Goal: Information Seeking & Learning: Check status

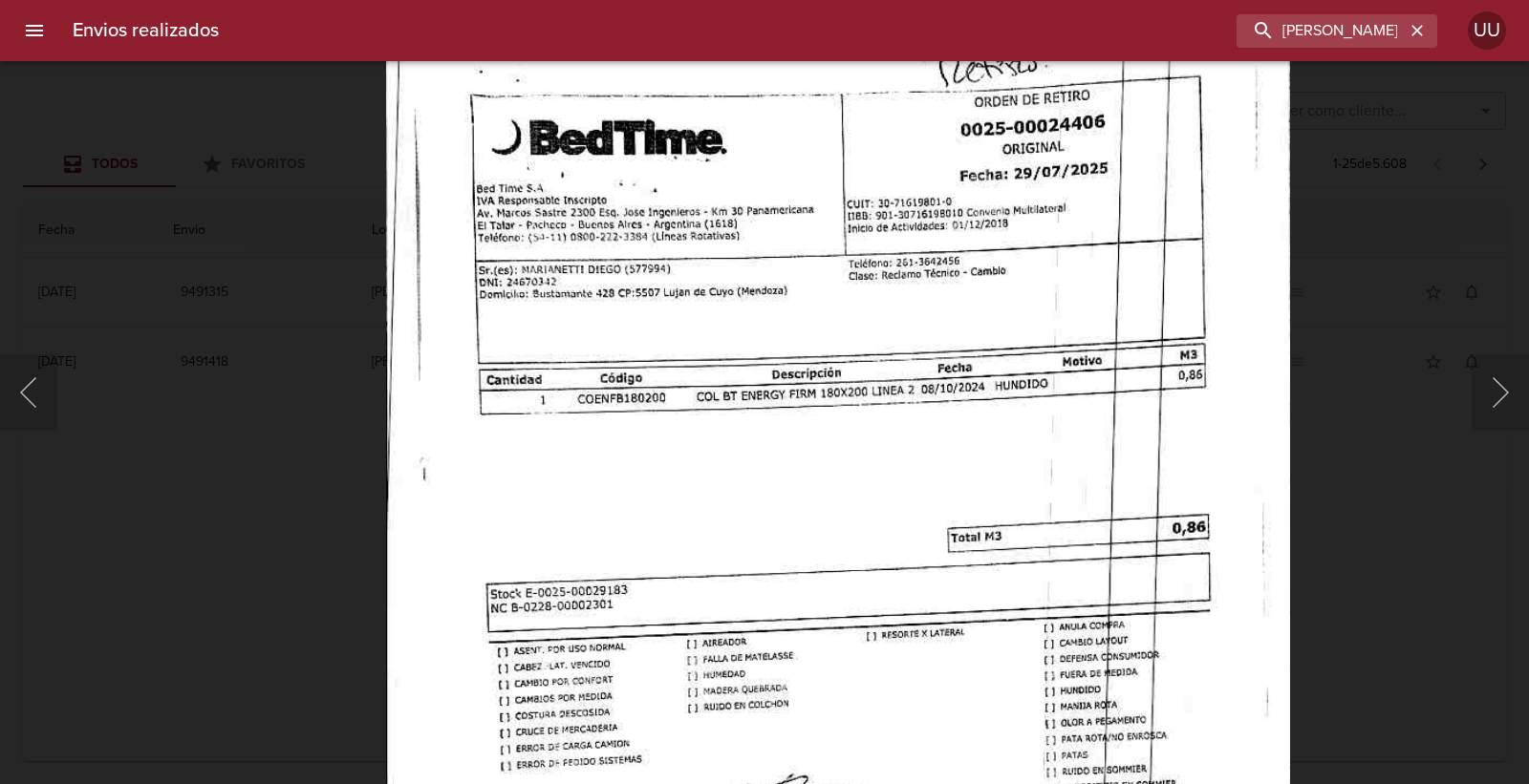
scroll to position [212, 0]
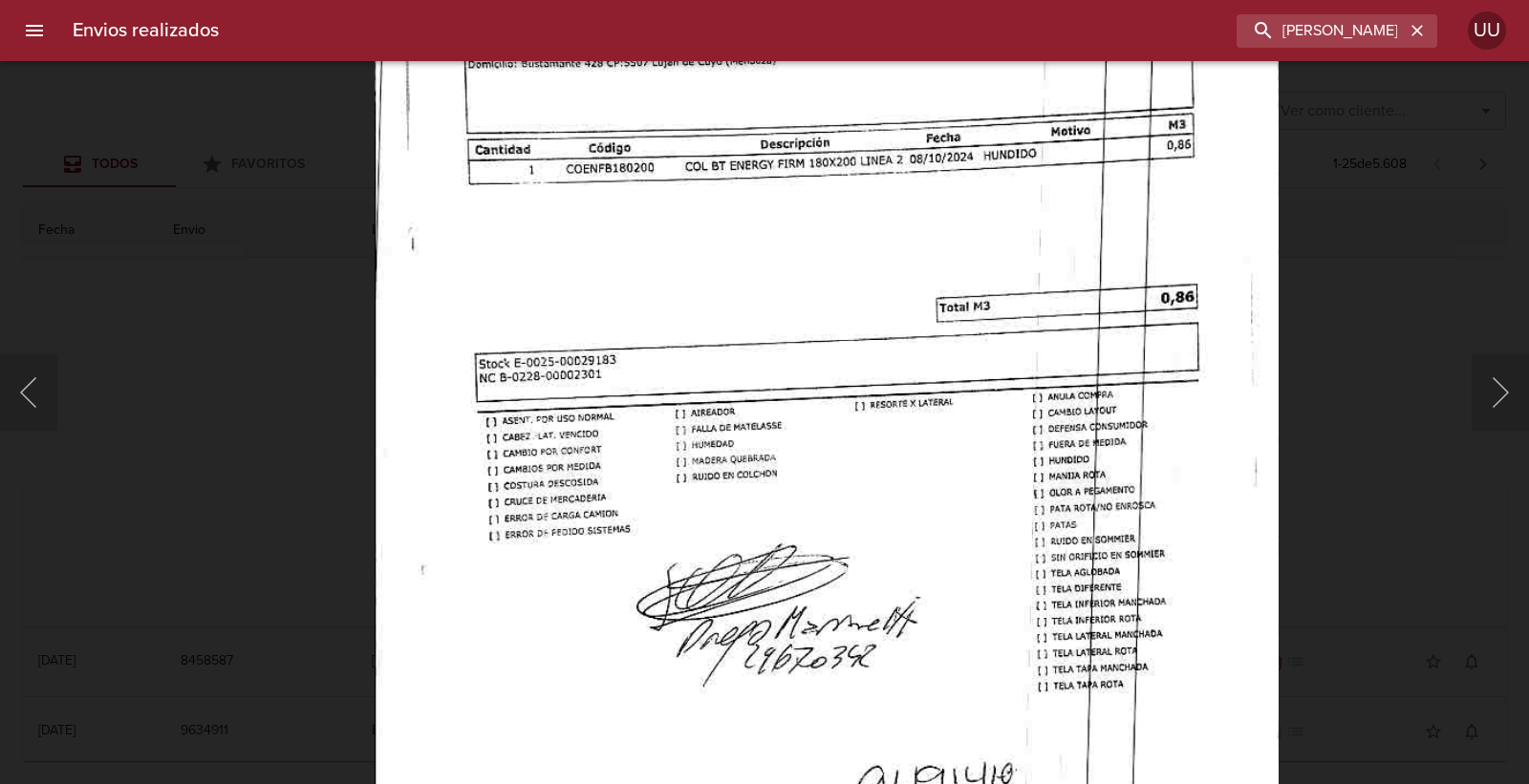
click at [780, 195] on img "Lightbox" at bounding box center [826, 426] width 904 height 1288
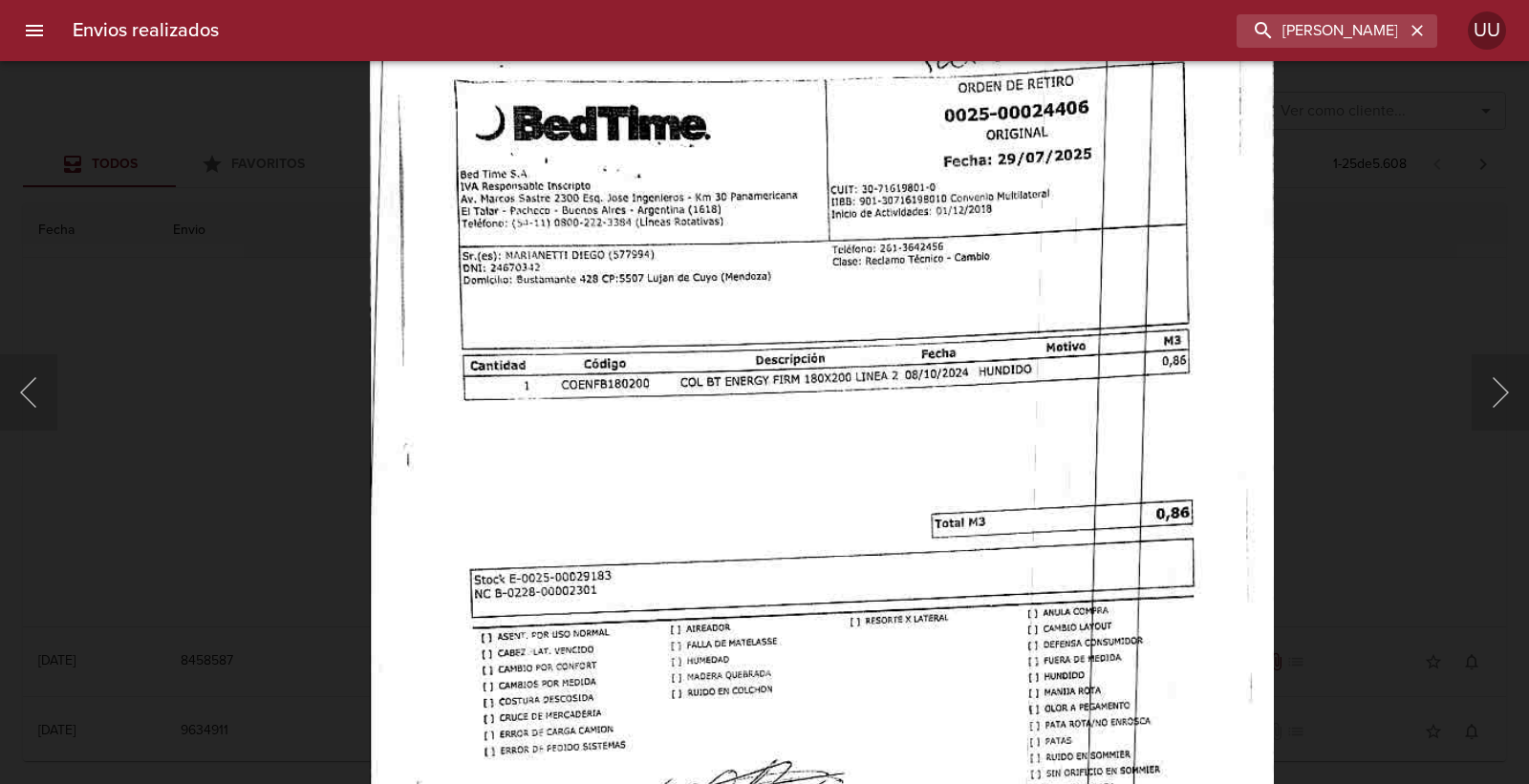
click at [775, 410] on img "Lightbox" at bounding box center [821, 641] width 904 height 1288
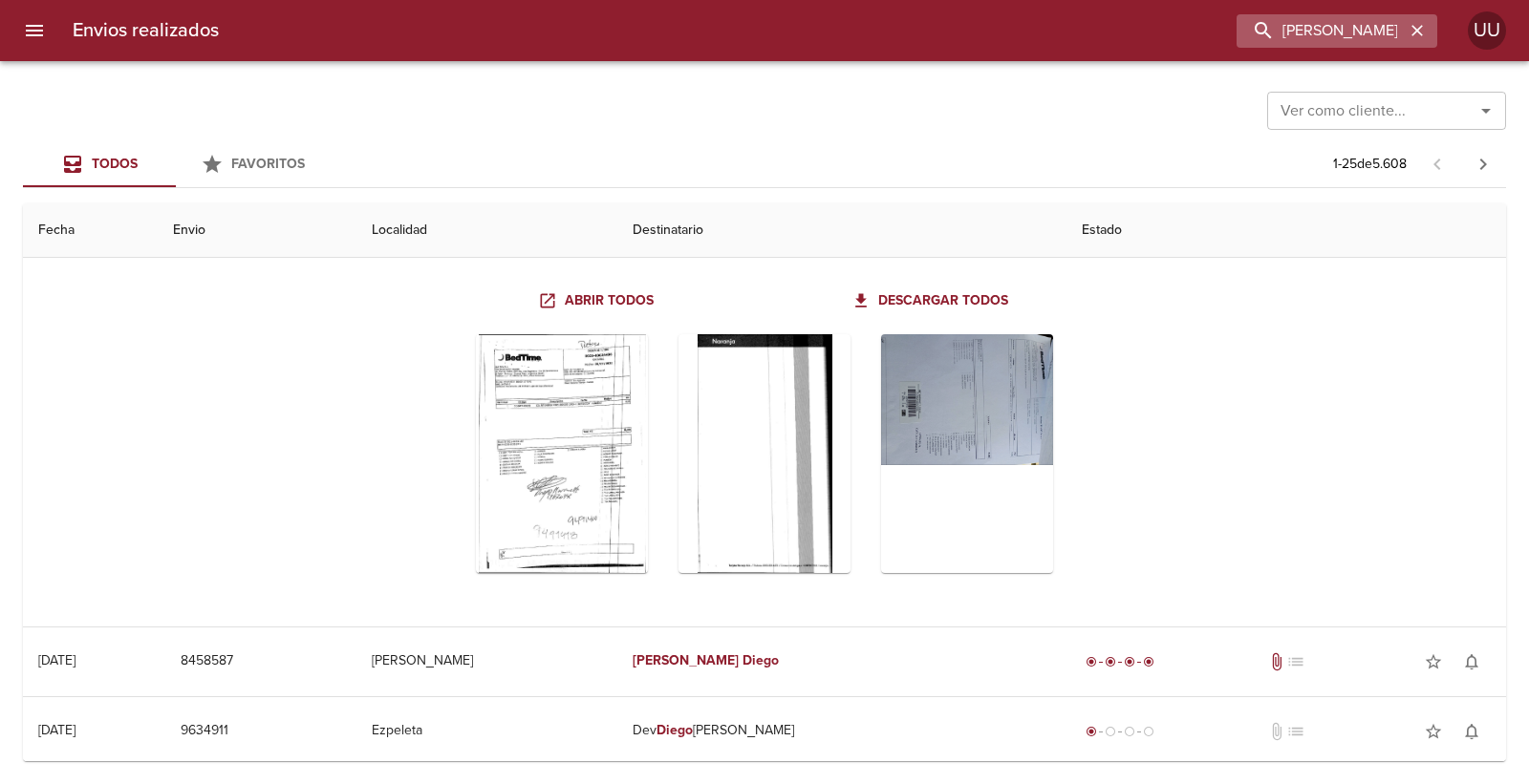
click at [1434, 34] on div "MARIANETTI DIEGO" at bounding box center [1336, 31] width 201 height 33
click at [1414, 34] on icon "button" at bounding box center [1417, 31] width 19 height 19
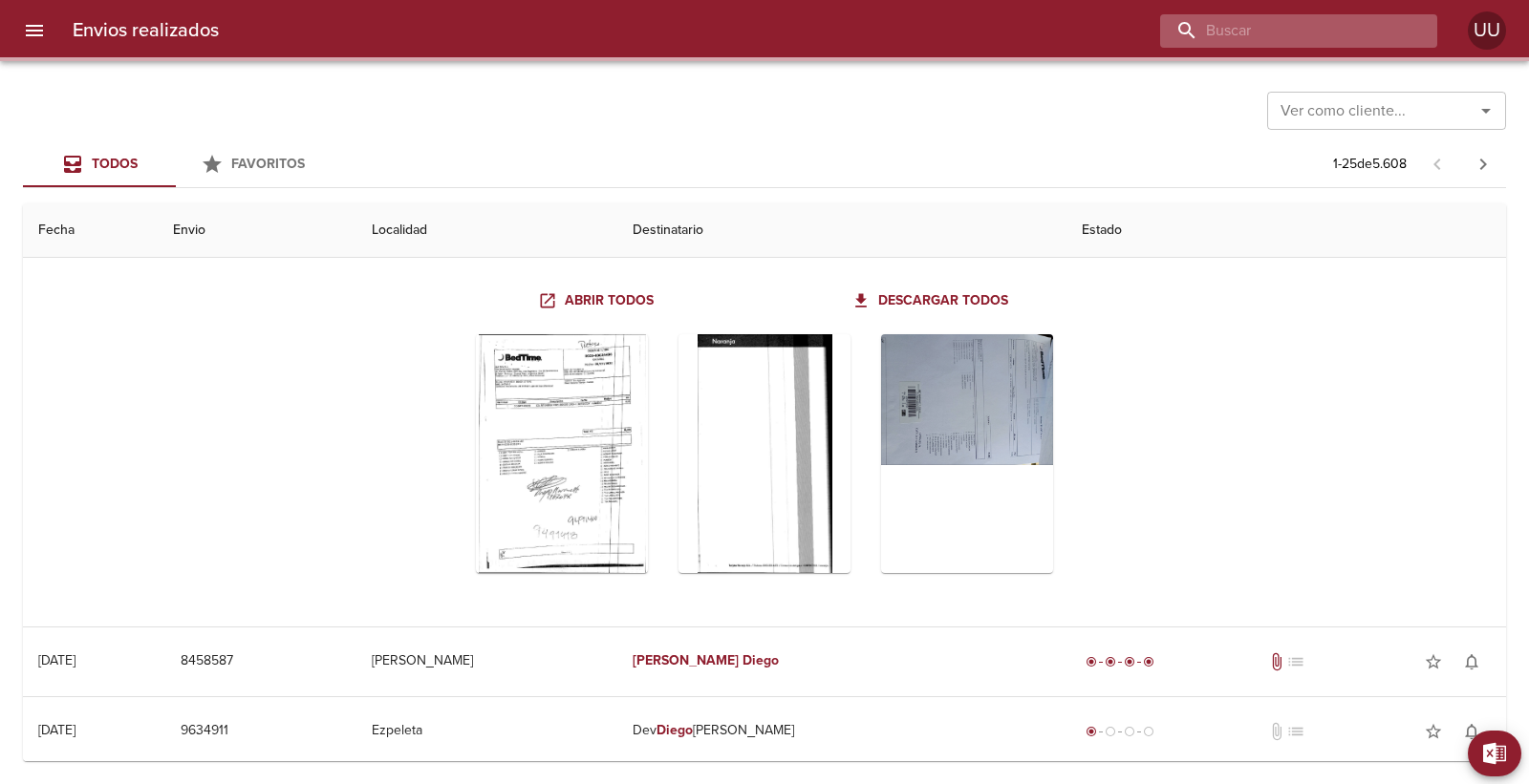
click at [1353, 33] on input "buscar" at bounding box center [1282, 31] width 245 height 33
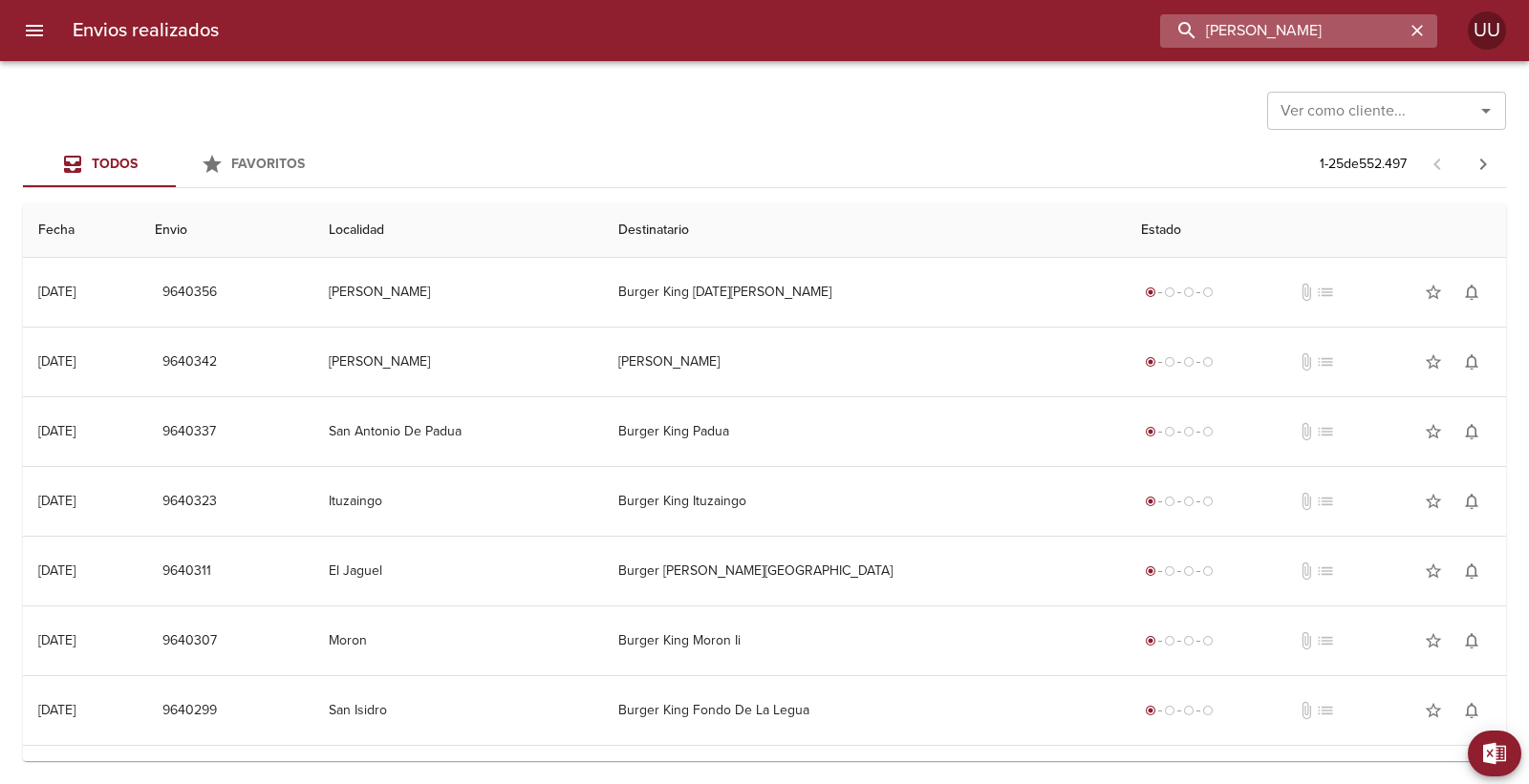
type input "NATALIA BRITOS"
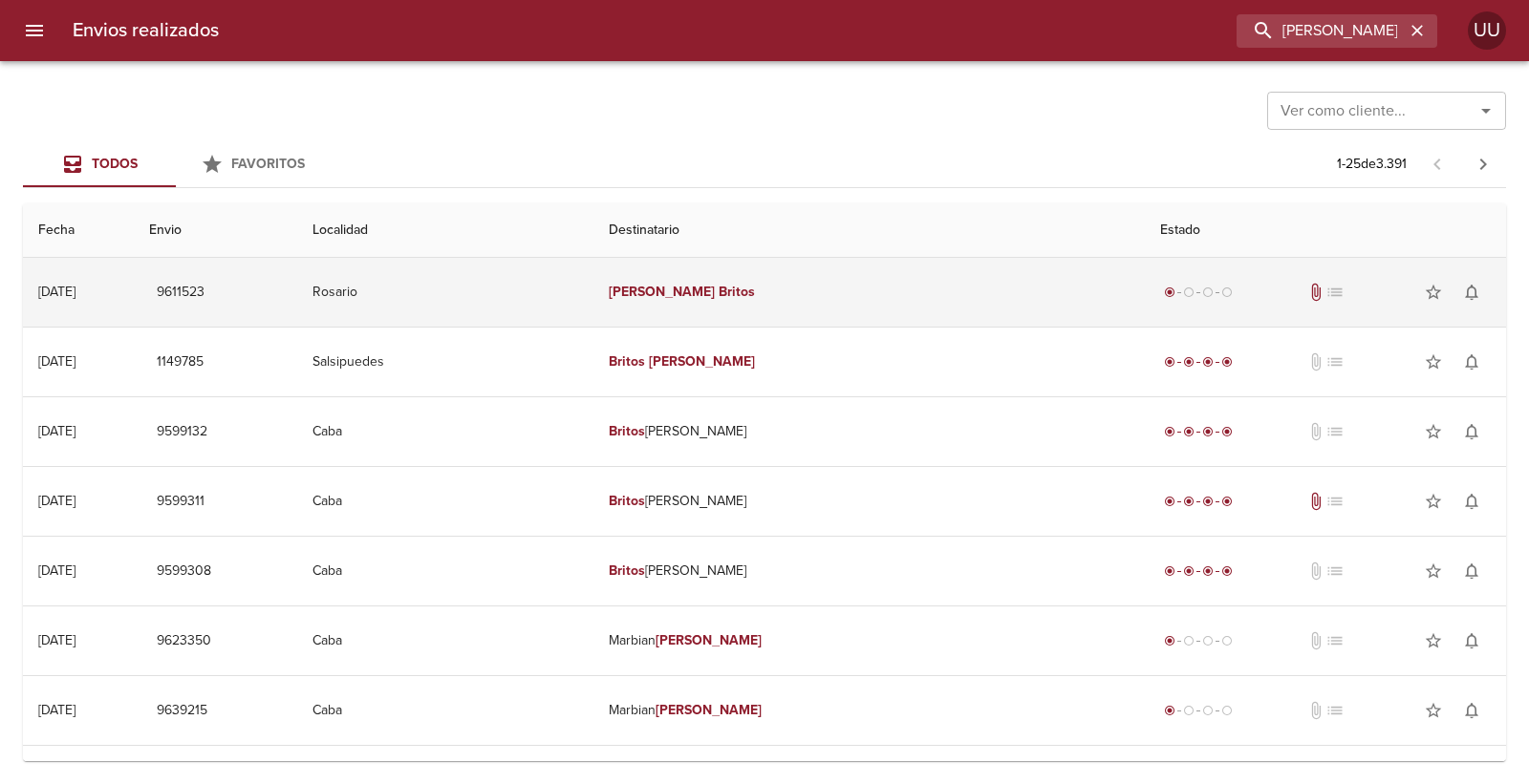
click at [504, 280] on td "Rosario" at bounding box center [446, 292] width 297 height 69
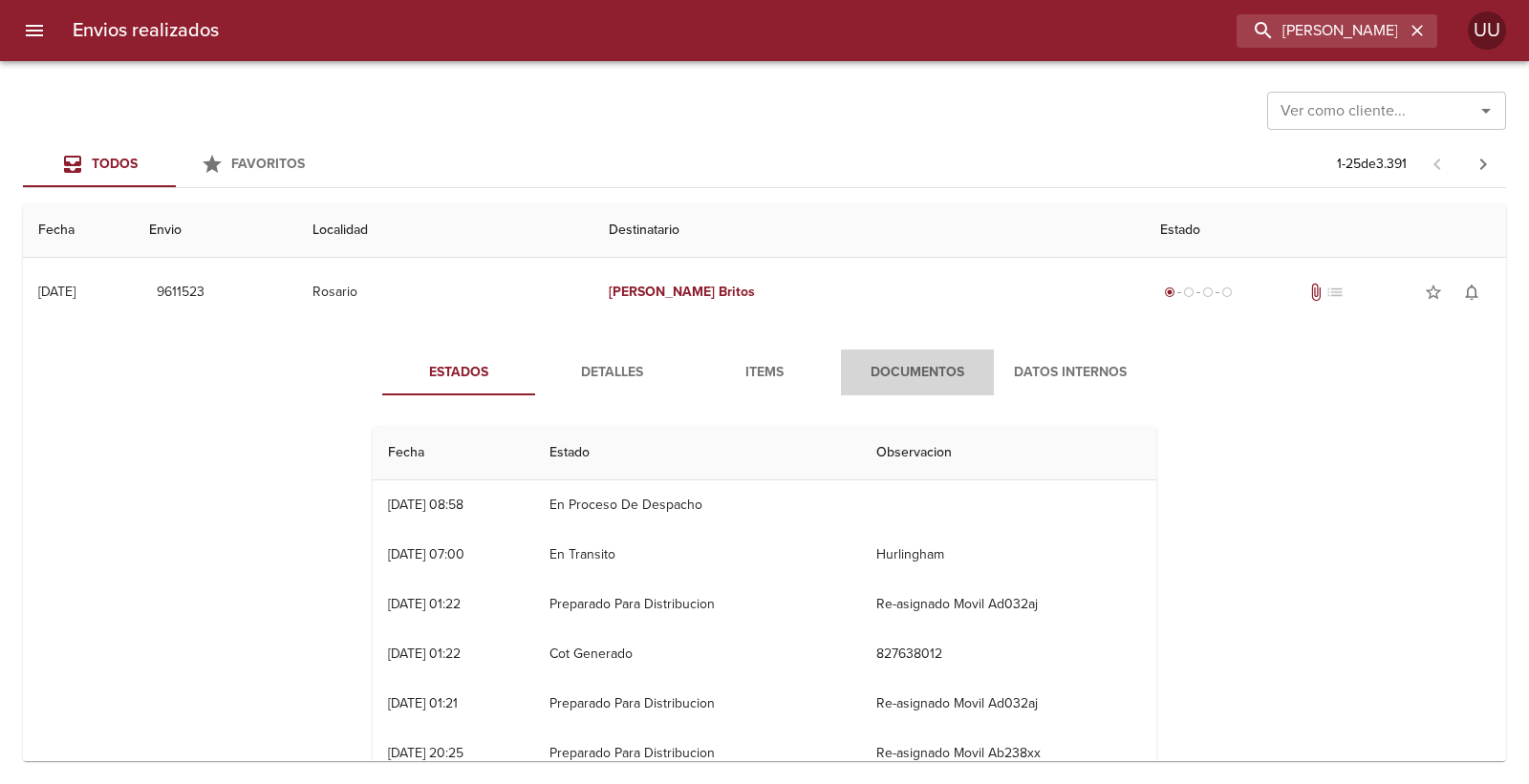
click at [915, 376] on span "Documentos" at bounding box center [917, 373] width 130 height 24
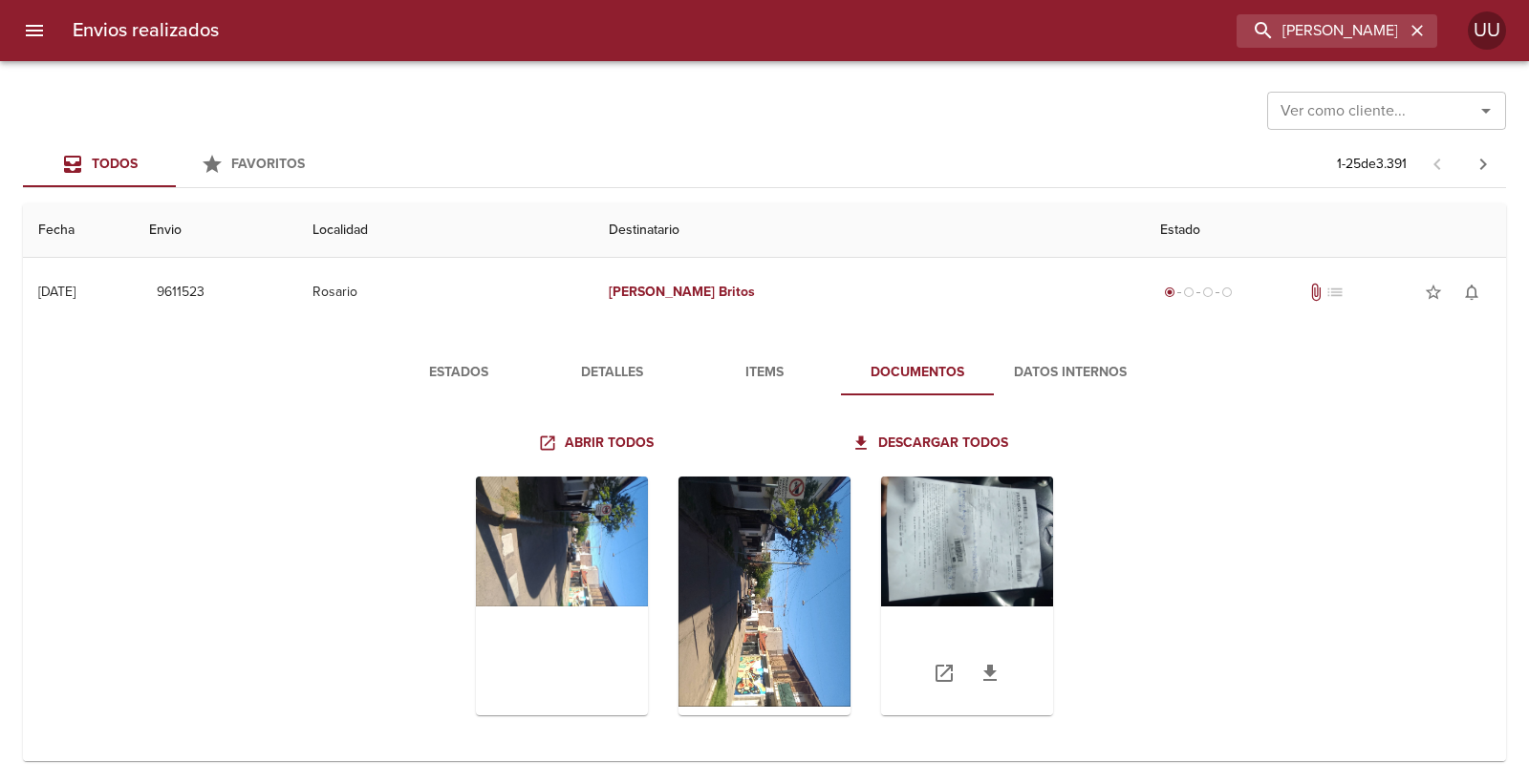
scroll to position [106, 0]
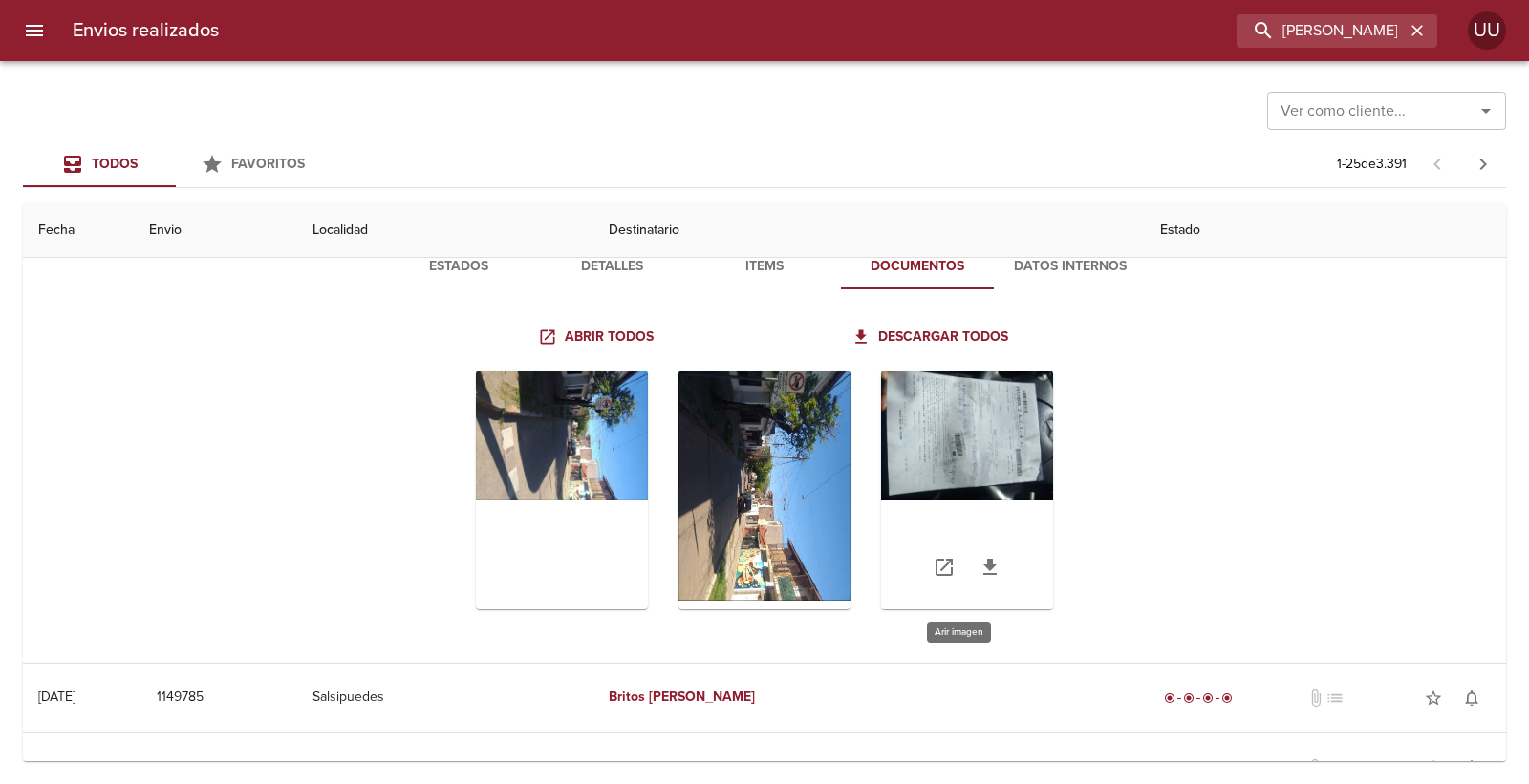
click at [992, 446] on div "Tabla de envíos del cliente" at bounding box center [966, 490] width 172 height 239
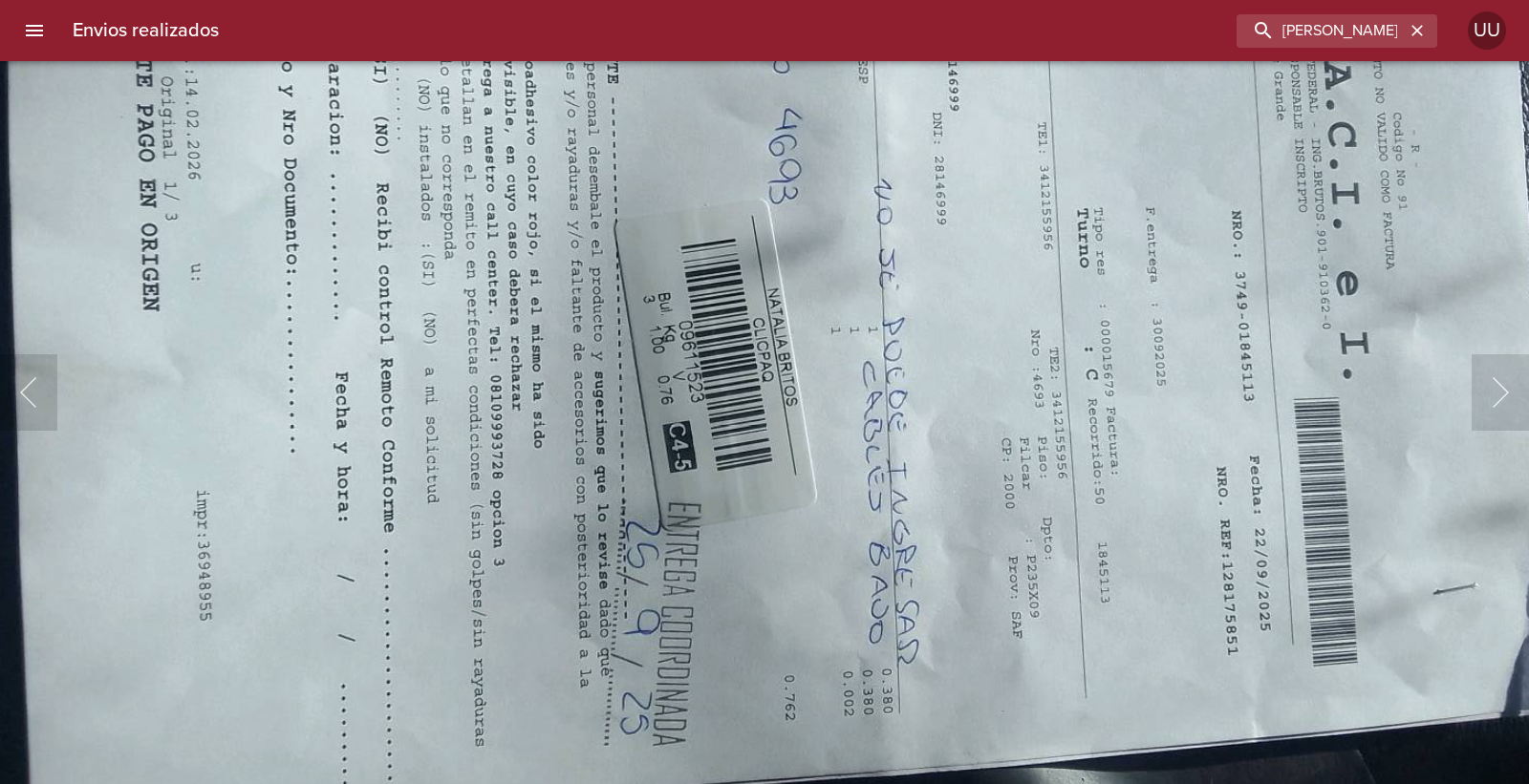
click at [924, 357] on img "Lightbox" at bounding box center [811, 267] width 1716 height 1288
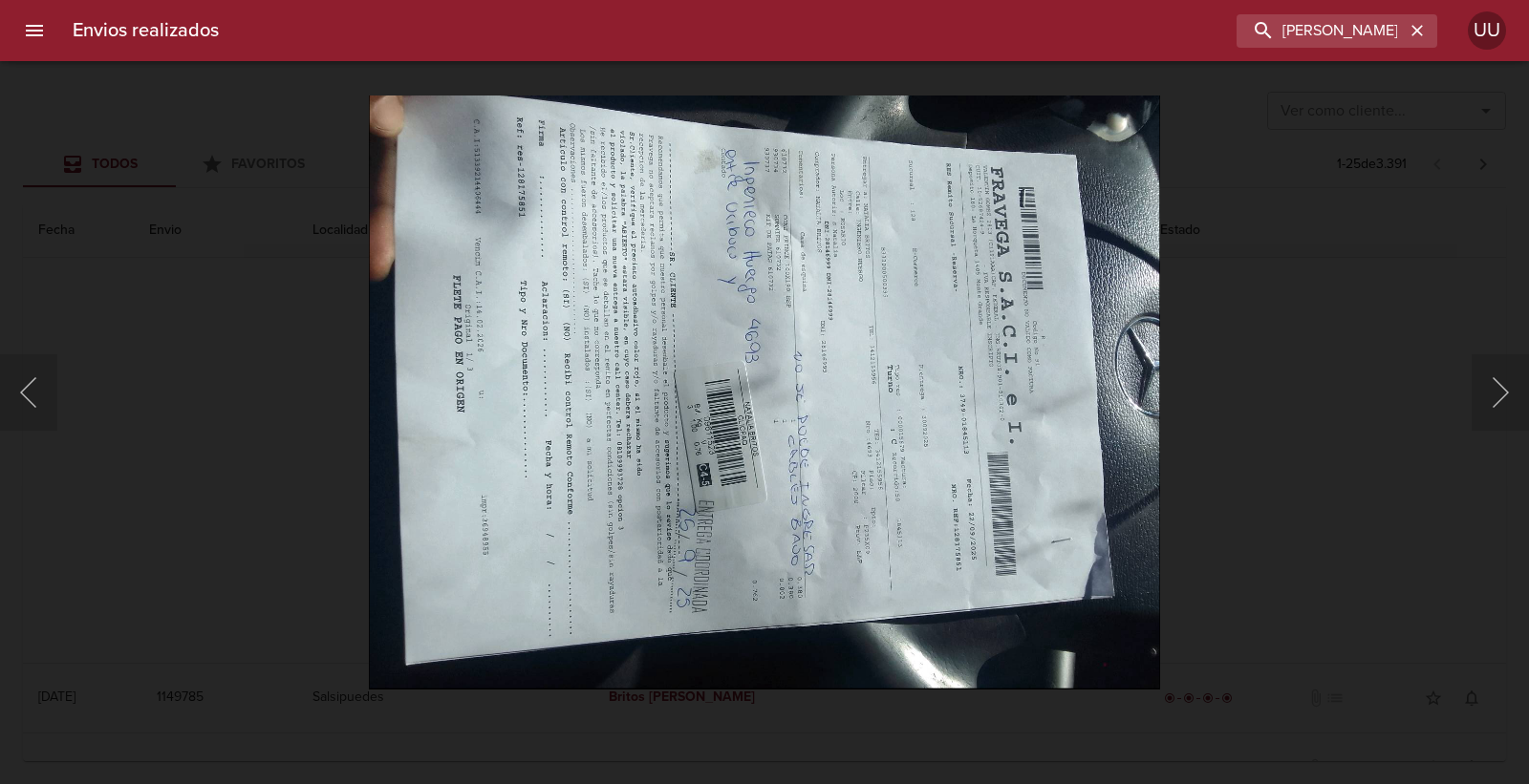
click at [927, 402] on img "Lightbox" at bounding box center [764, 391] width 791 height 593
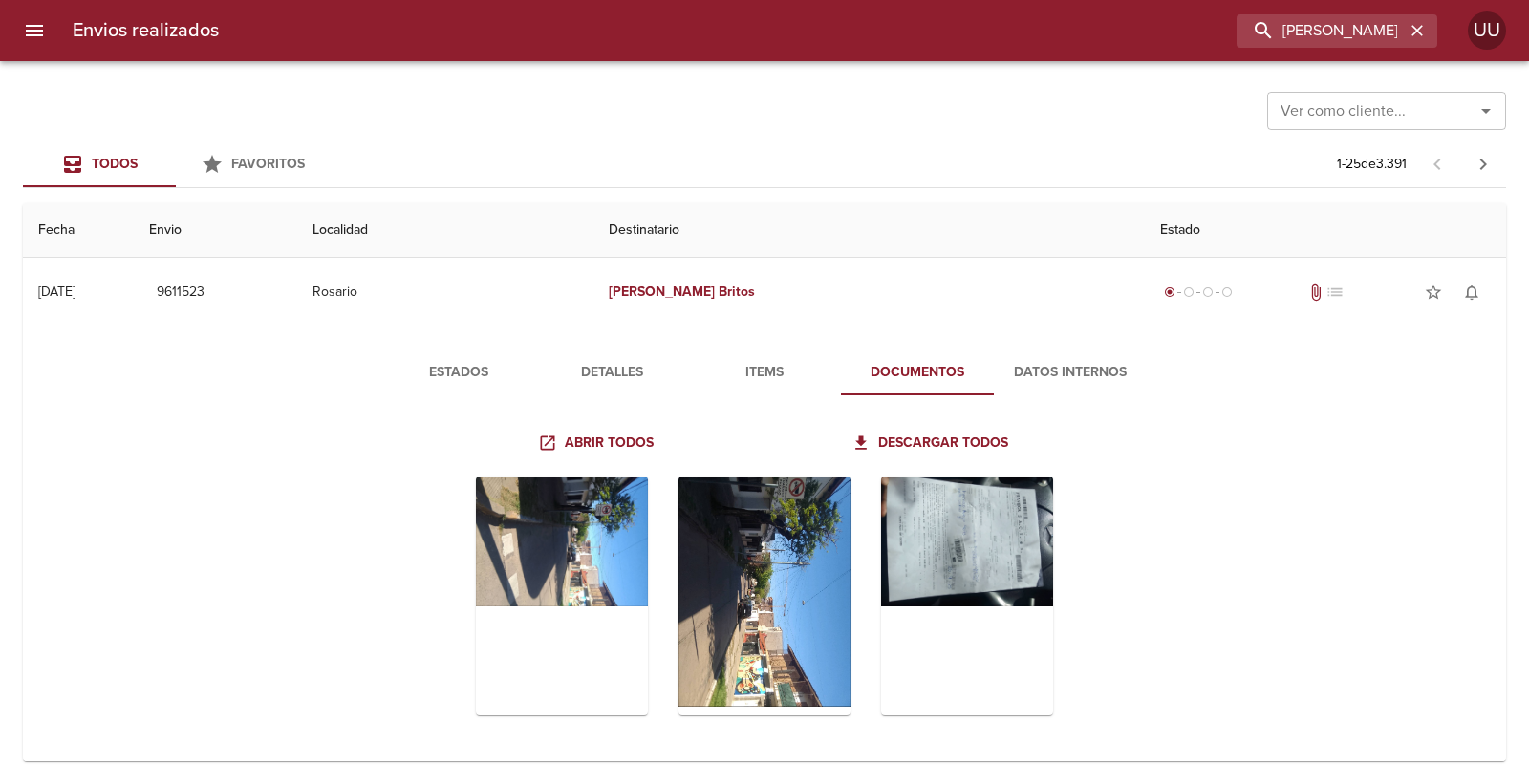
scroll to position [106, 0]
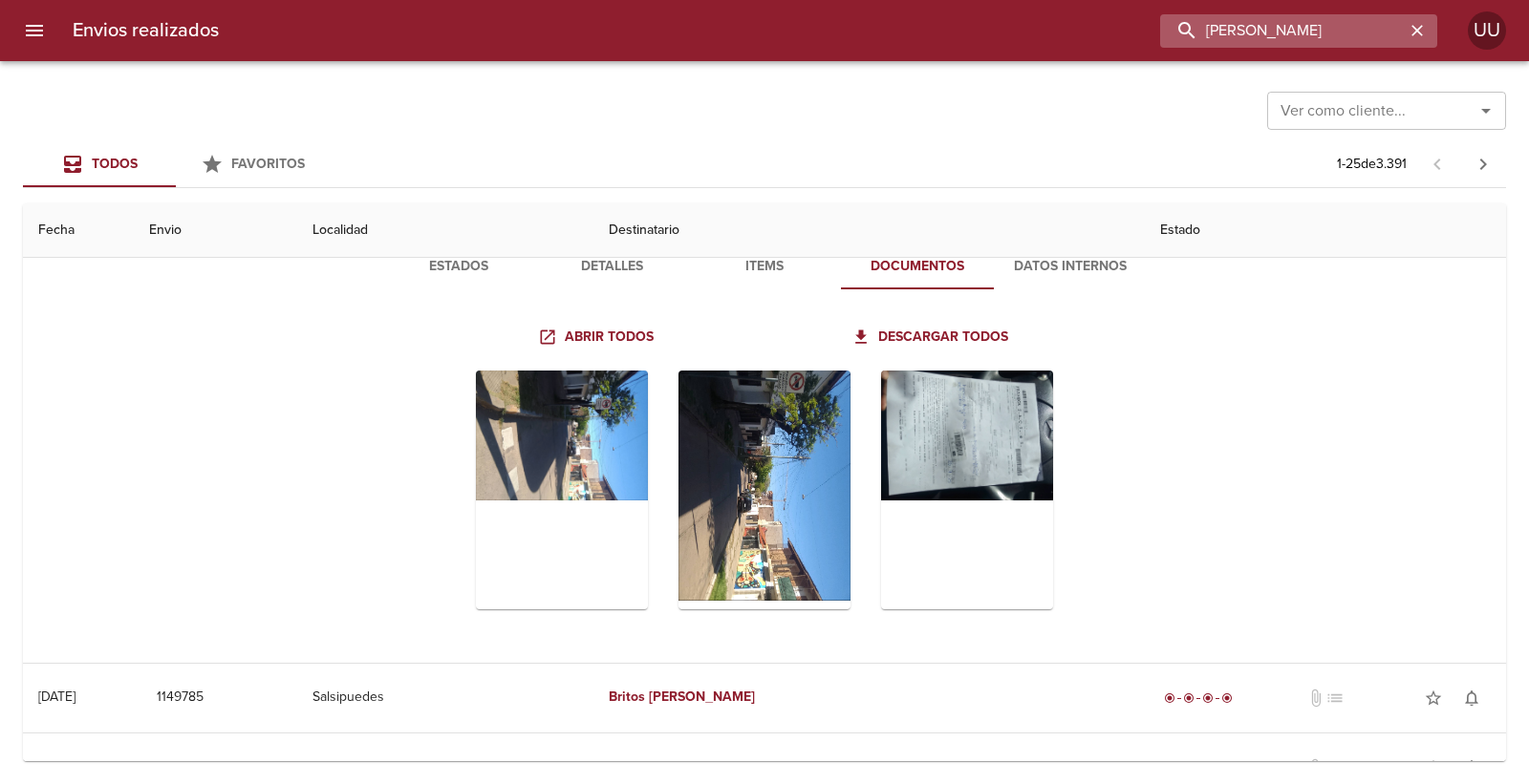
click at [1382, 17] on input "NATALIA BRITOS" at bounding box center [1282, 31] width 245 height 33
type input "[PERSON_NAME] [PERSON_NAME]"
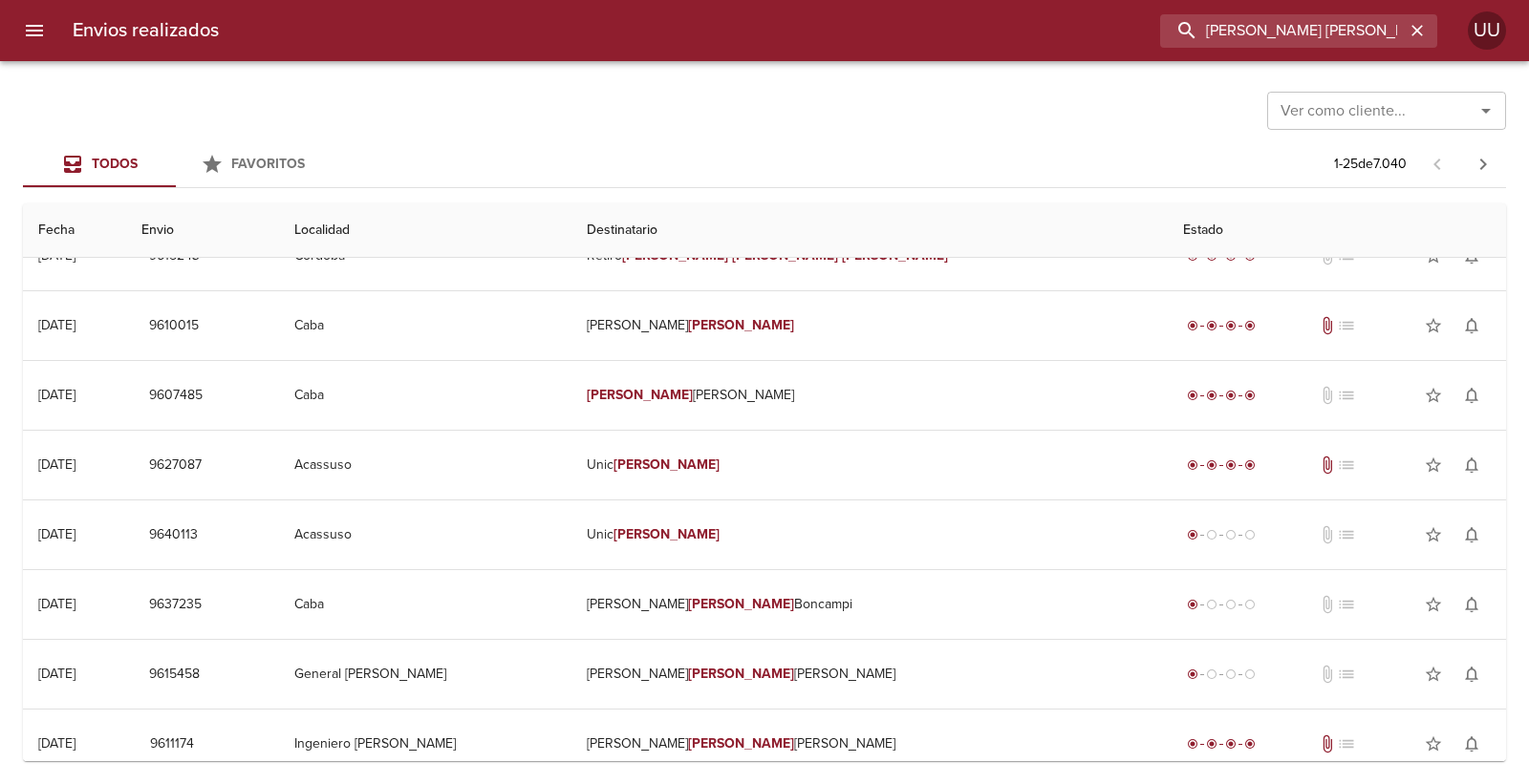
scroll to position [0, 0]
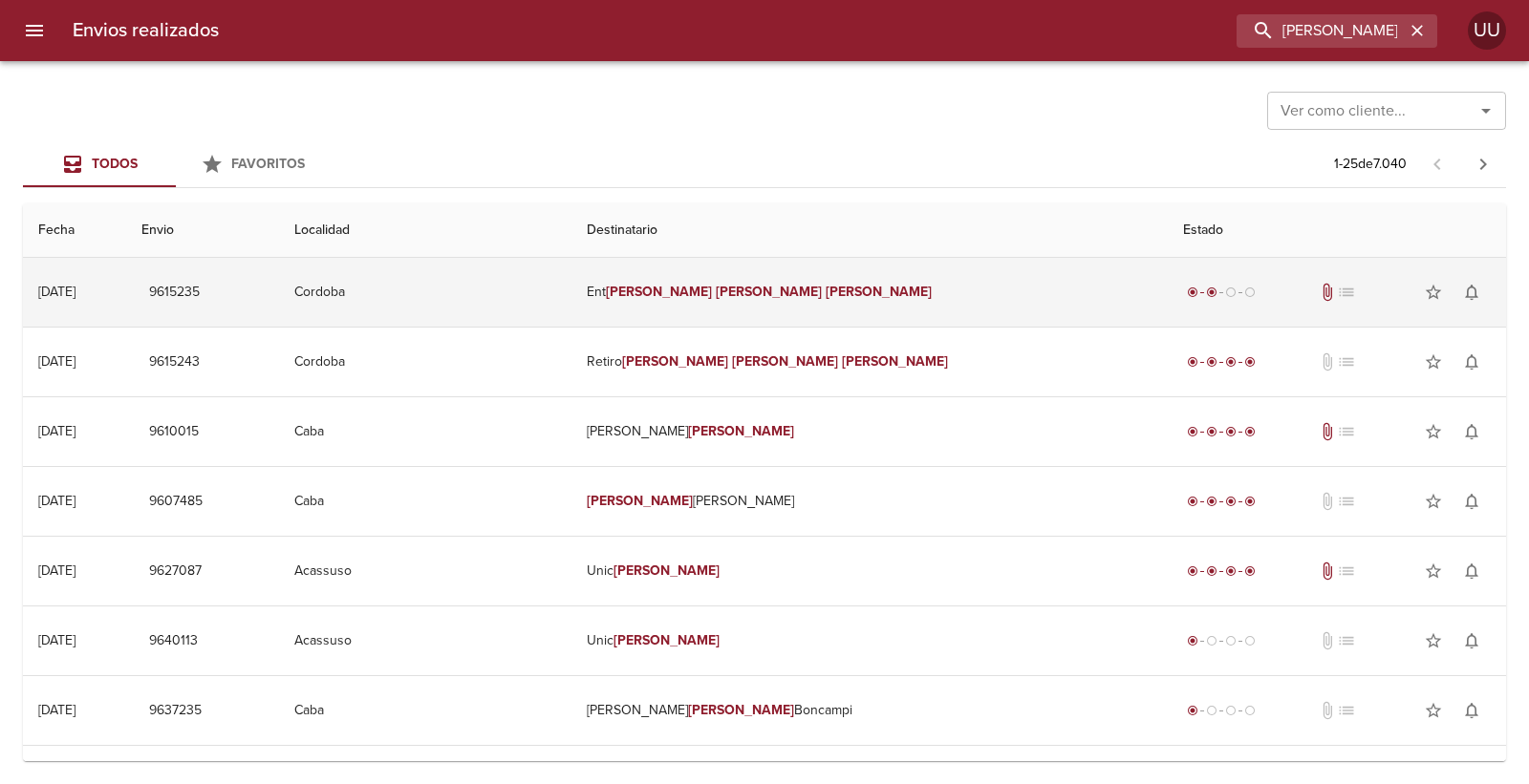
click at [858, 310] on td "Ent Muñoz Alejandra Ines" at bounding box center [869, 292] width 596 height 69
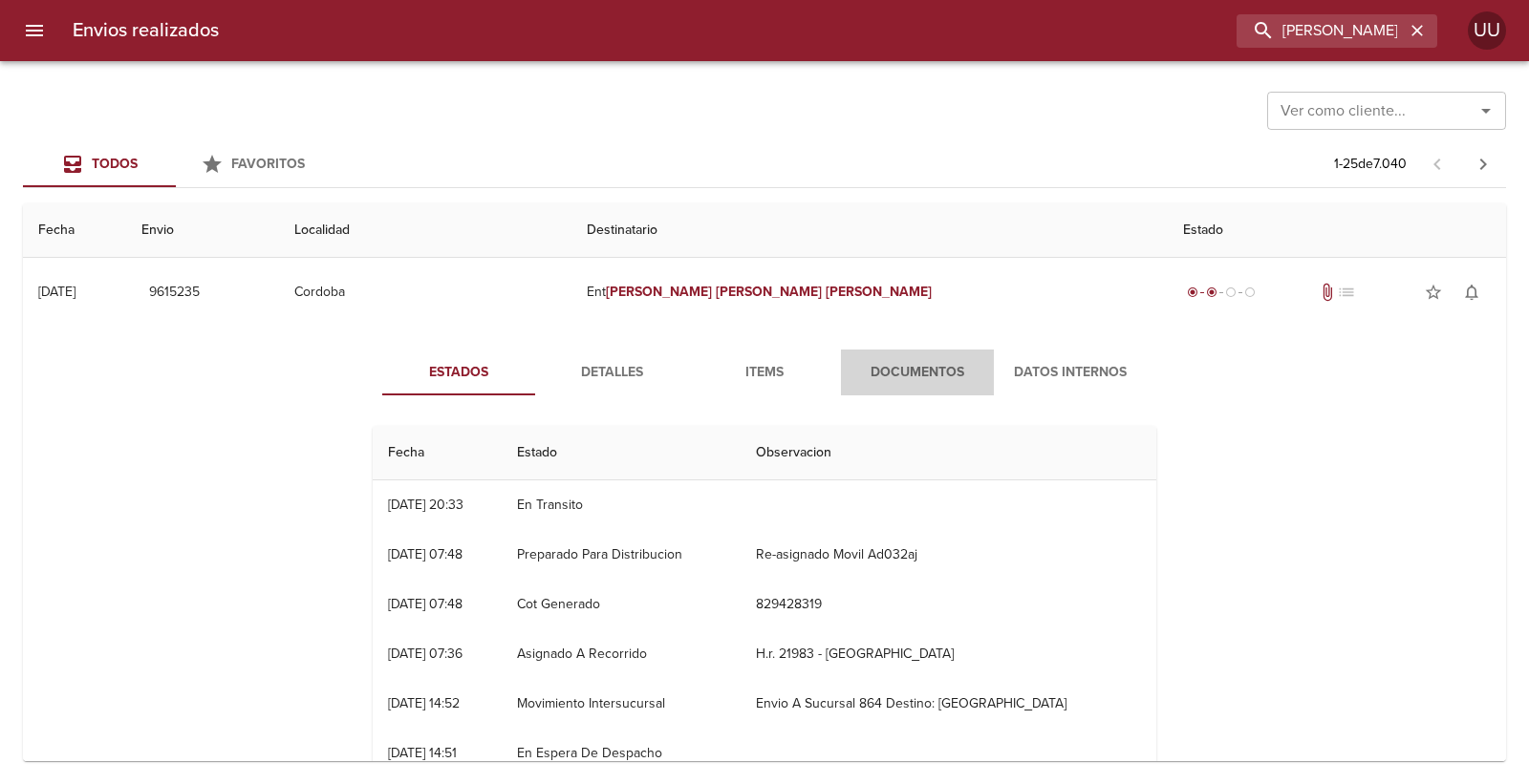
click at [879, 361] on span "Documentos" at bounding box center [917, 373] width 130 height 24
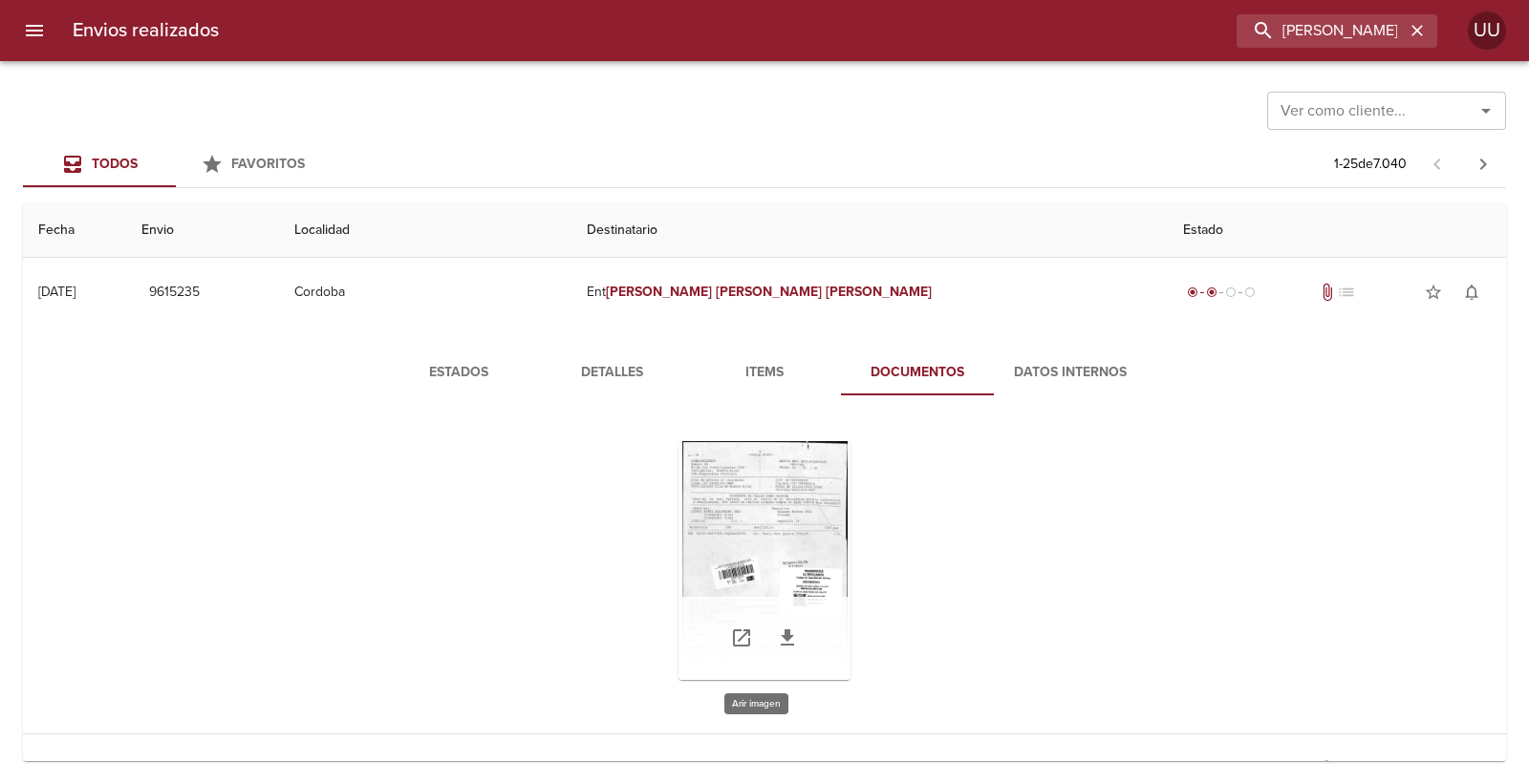
click at [732, 512] on div "Tabla de envíos del cliente" at bounding box center [764, 561] width 172 height 239
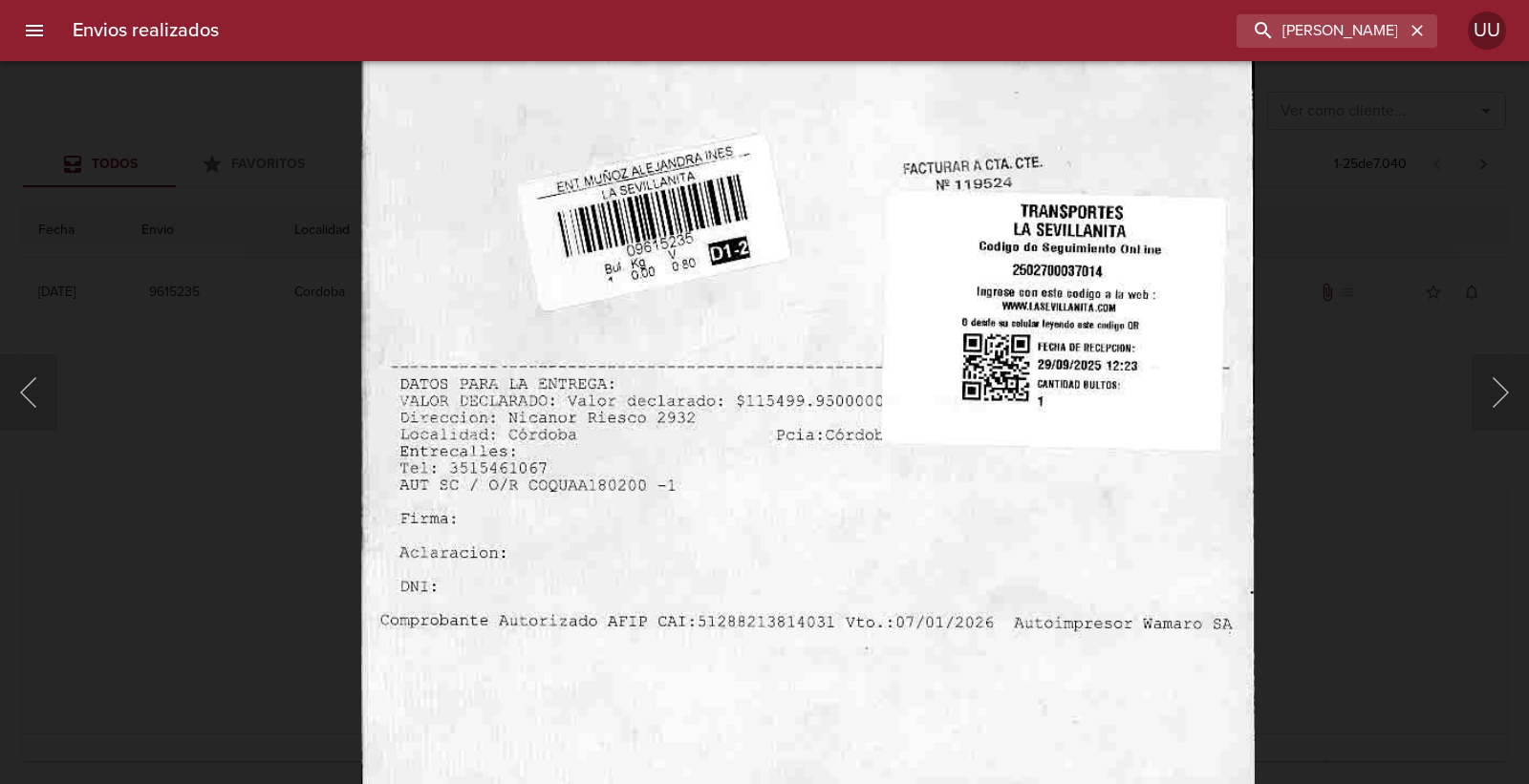
click at [731, 387] on img "Lightbox" at bounding box center [808, 153] width 893 height 1288
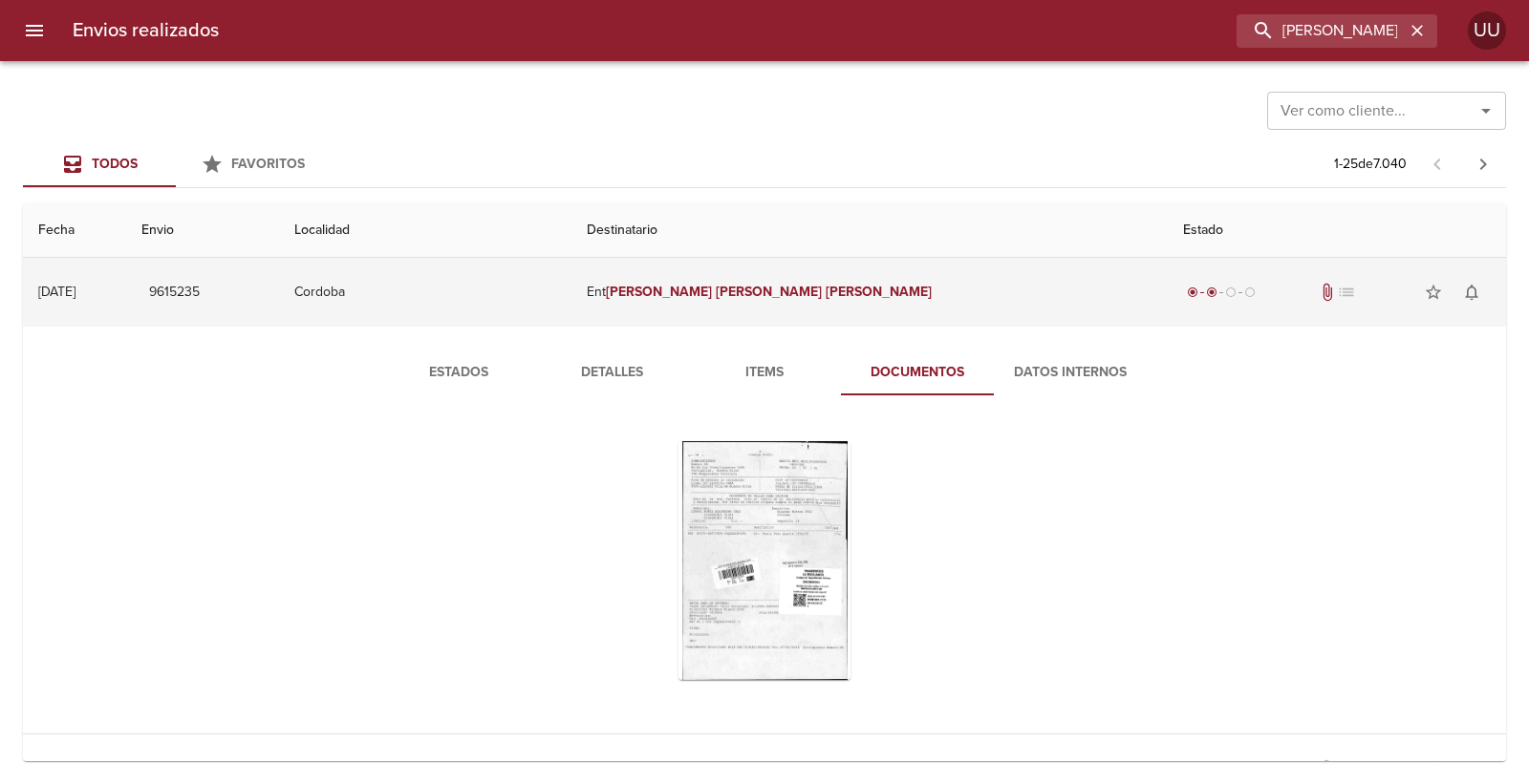
click at [841, 312] on td "Ent Muñoz Alejandra Ines" at bounding box center [869, 292] width 596 height 69
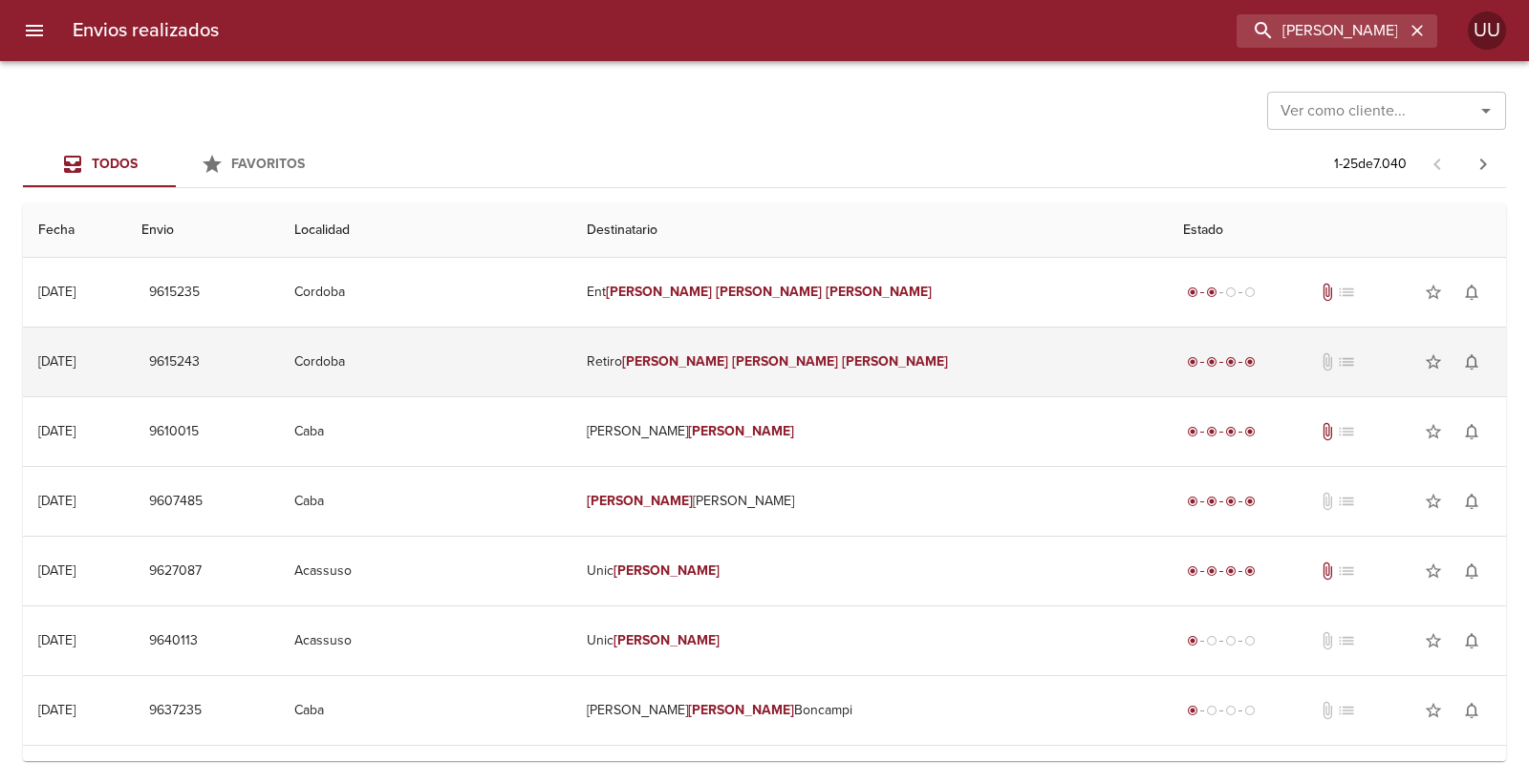
click at [834, 344] on td "Retiro Muñoz Alejandra Ines" at bounding box center [869, 362] width 596 height 69
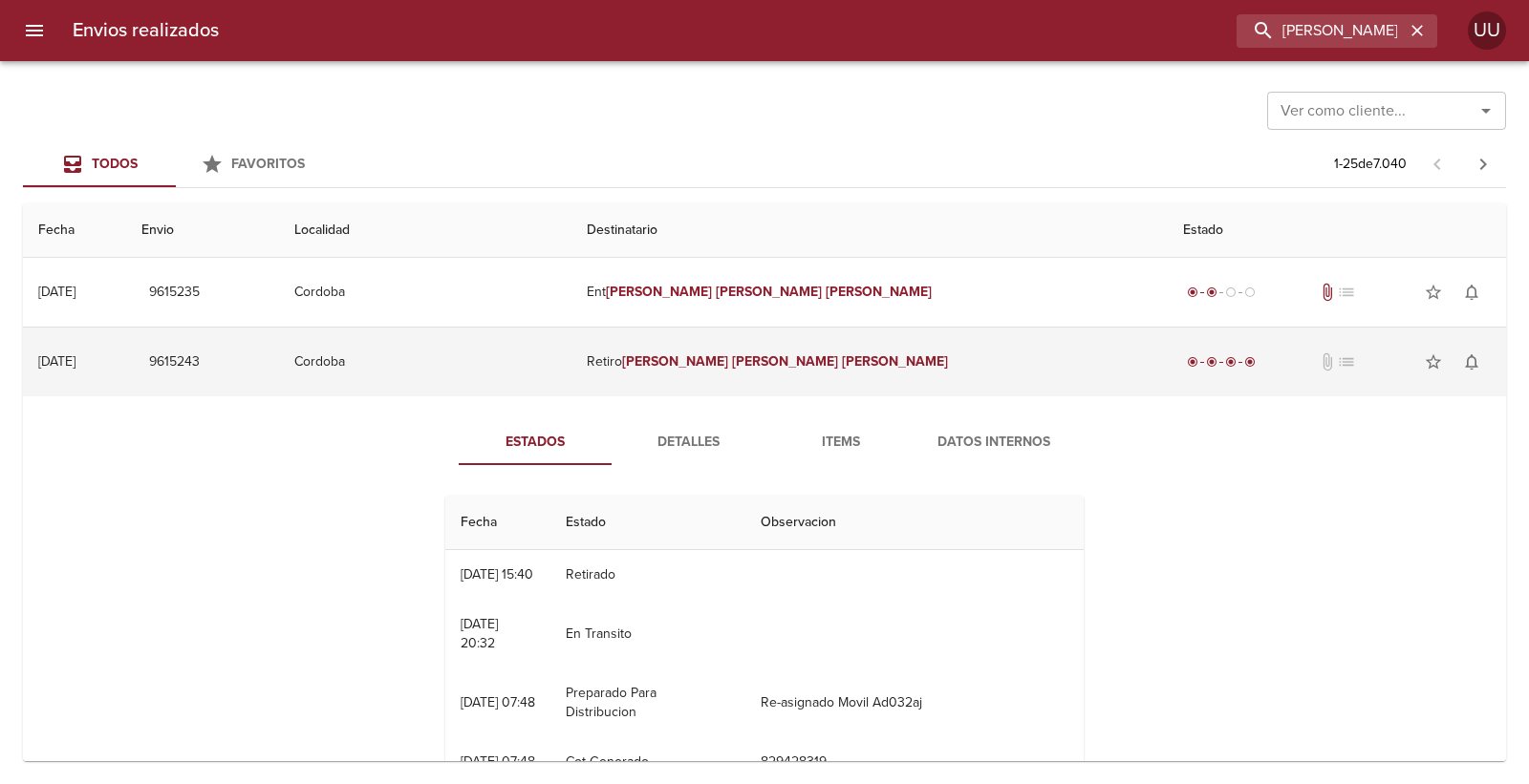
click at [799, 344] on td "Retiro Muñoz Alejandra Ines" at bounding box center [869, 362] width 596 height 69
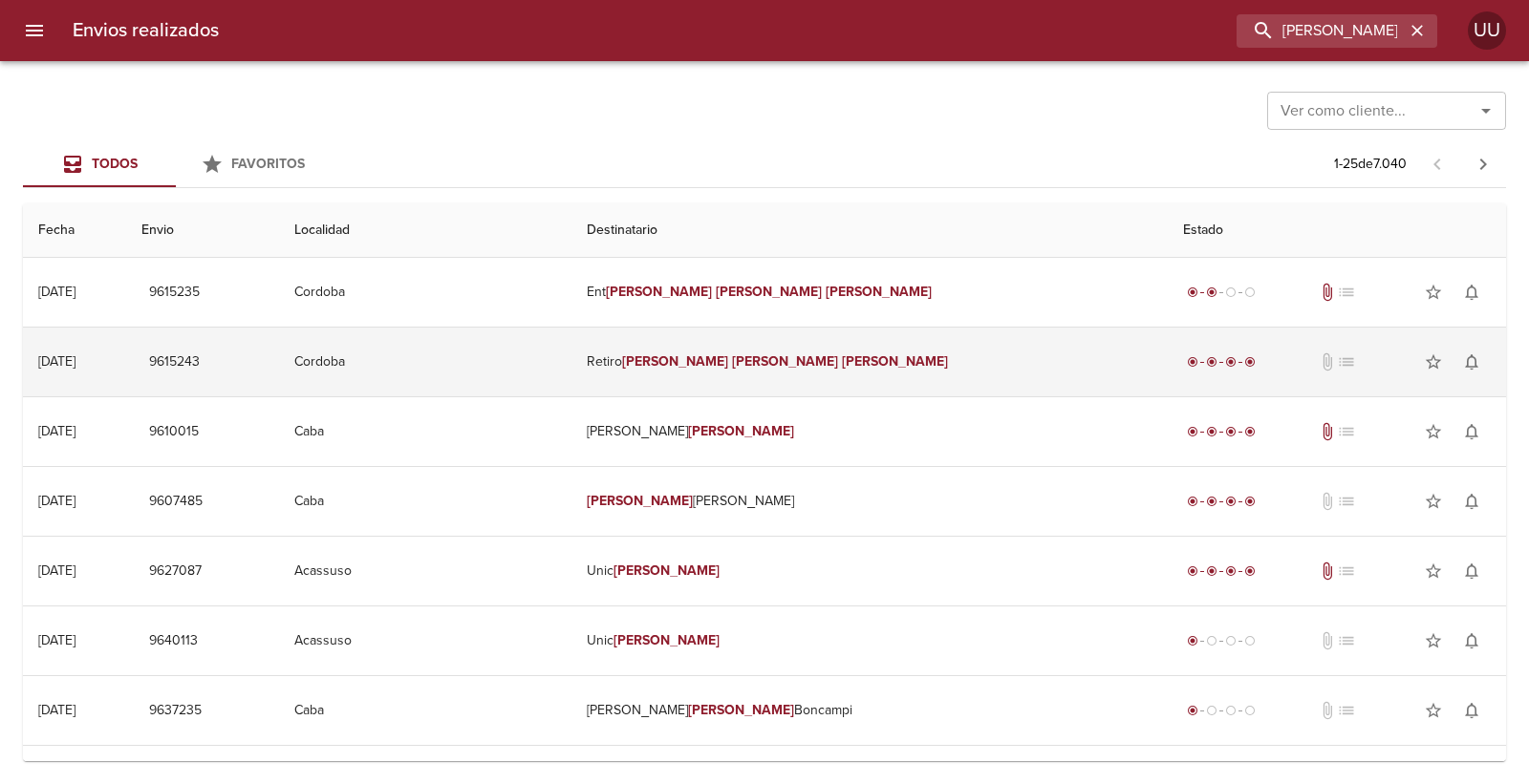
click at [799, 344] on td "Retiro Muñoz Alejandra Ines" at bounding box center [869, 362] width 596 height 69
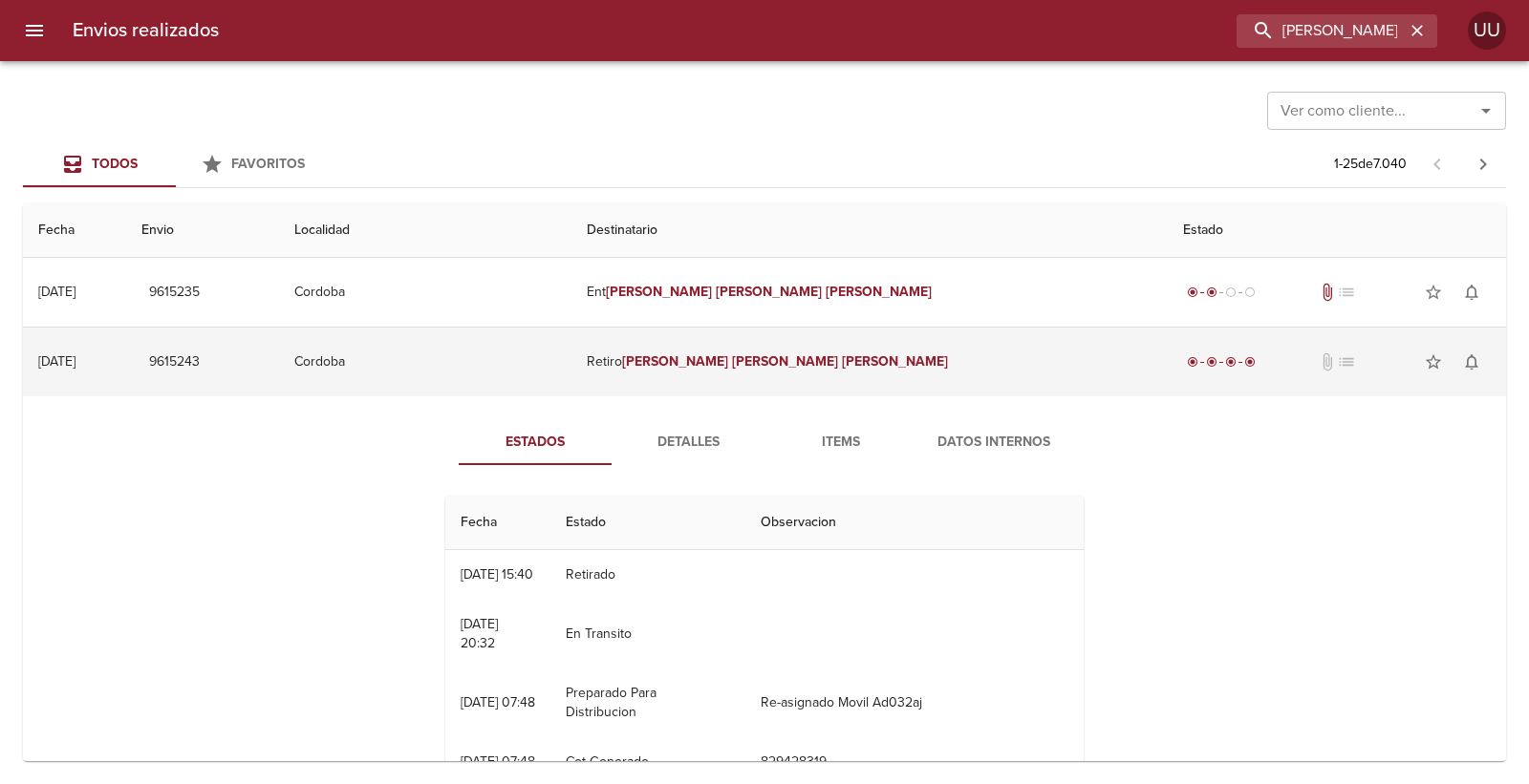
click at [728, 361] on em "[PERSON_NAME]" at bounding box center [675, 361] width 106 height 16
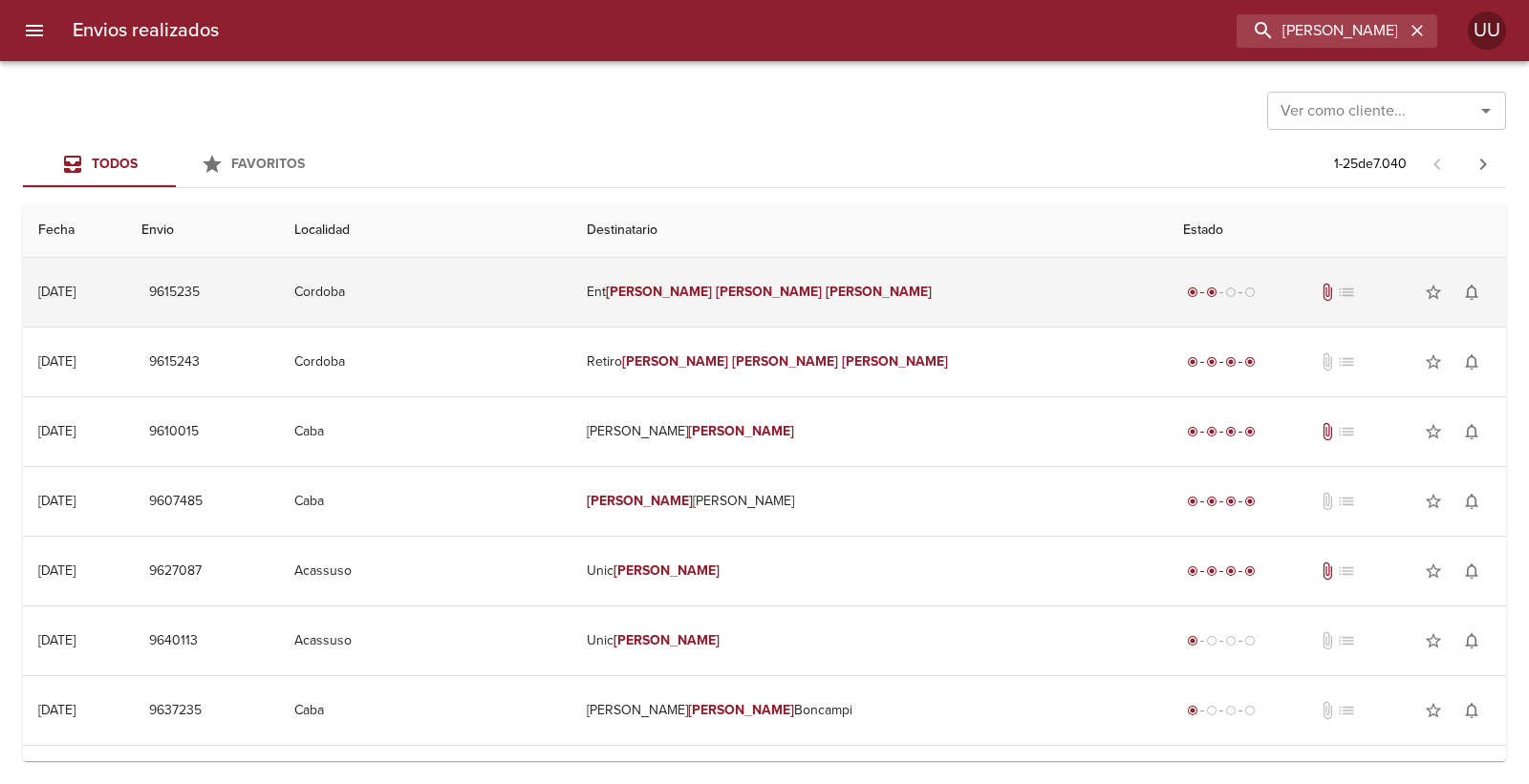
click at [571, 284] on td "Cordoba" at bounding box center [424, 292] width 292 height 69
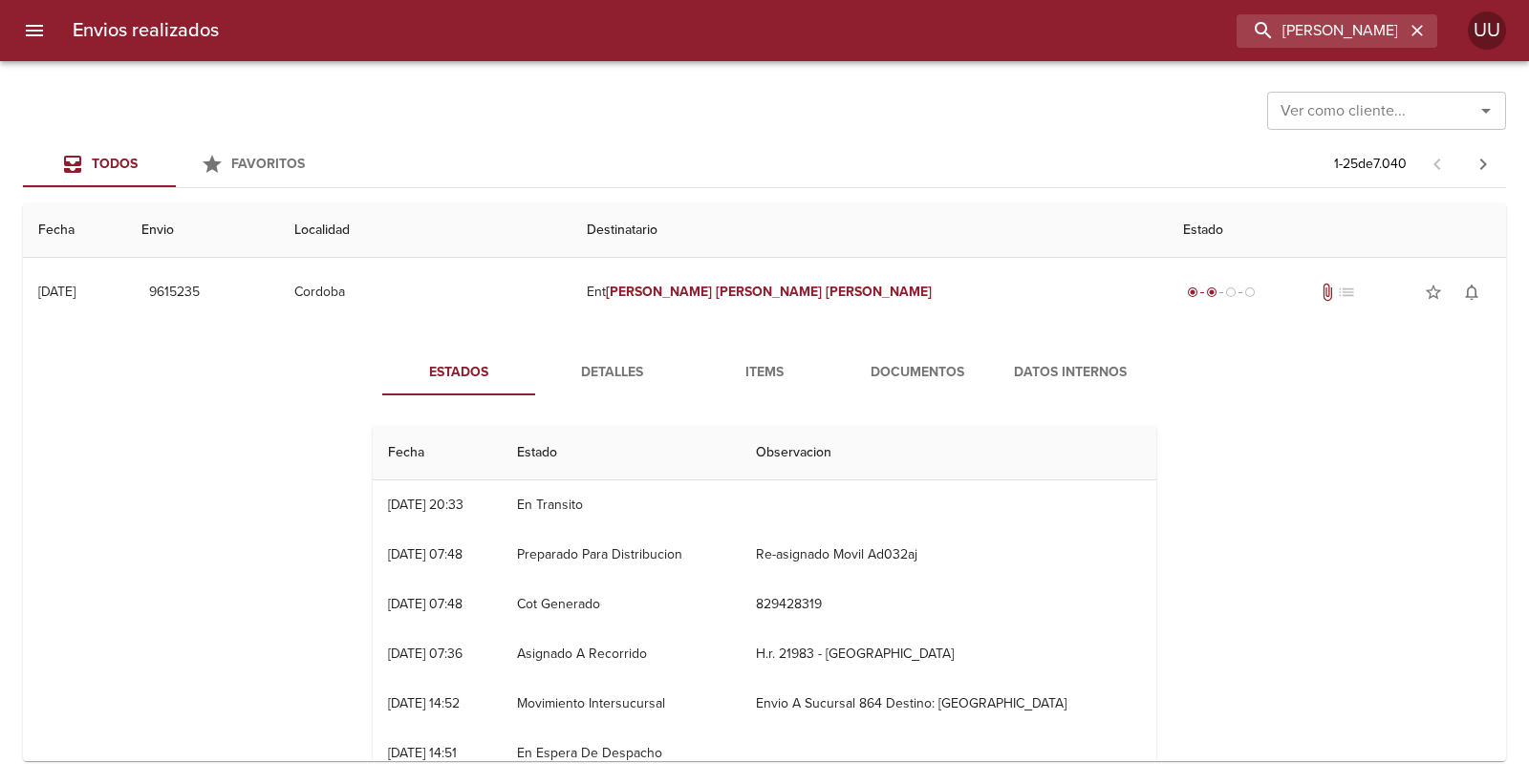
click at [872, 357] on button "Documentos" at bounding box center [916, 372] width 152 height 46
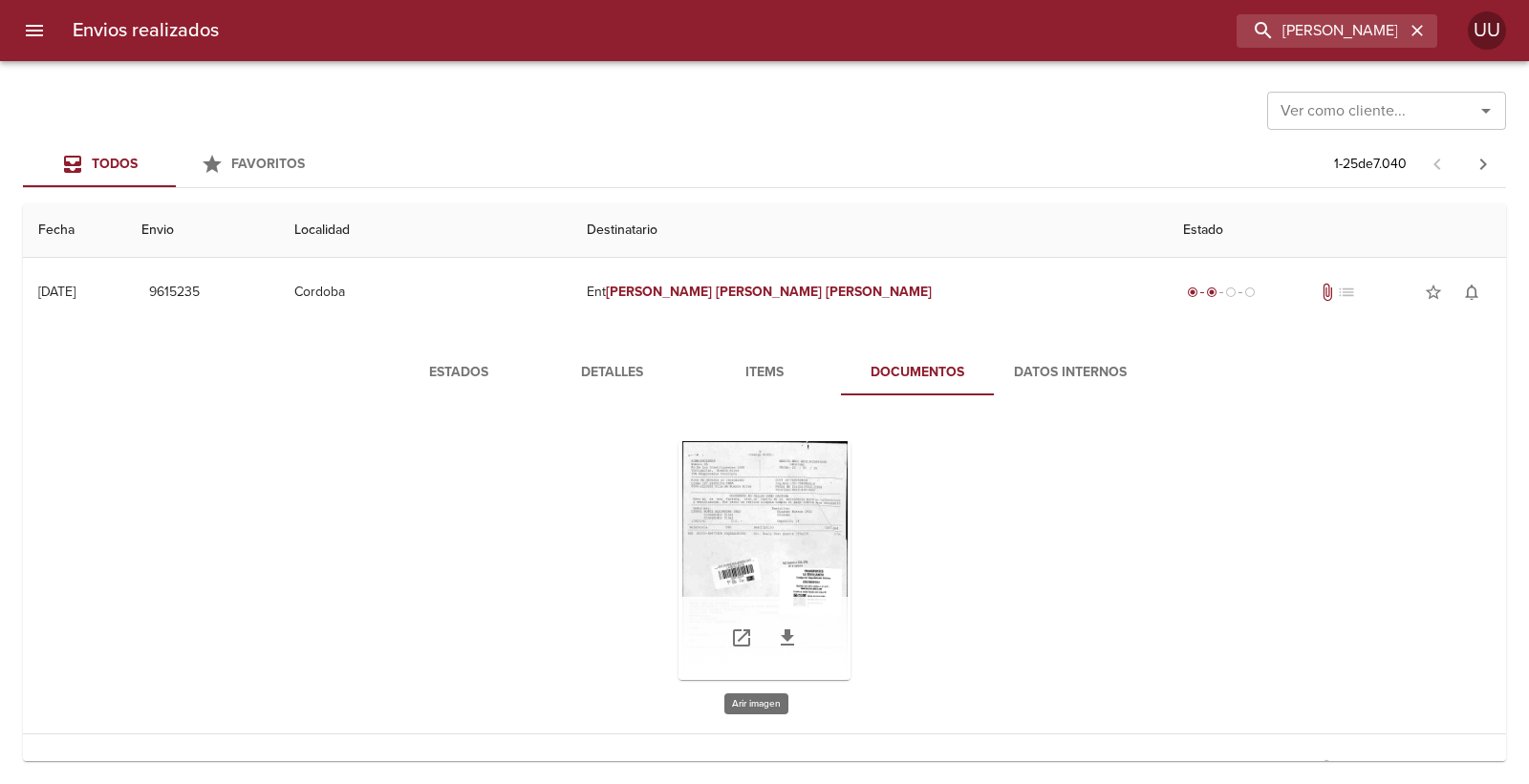
click at [811, 509] on div "Tabla de envíos del cliente" at bounding box center [764, 561] width 172 height 239
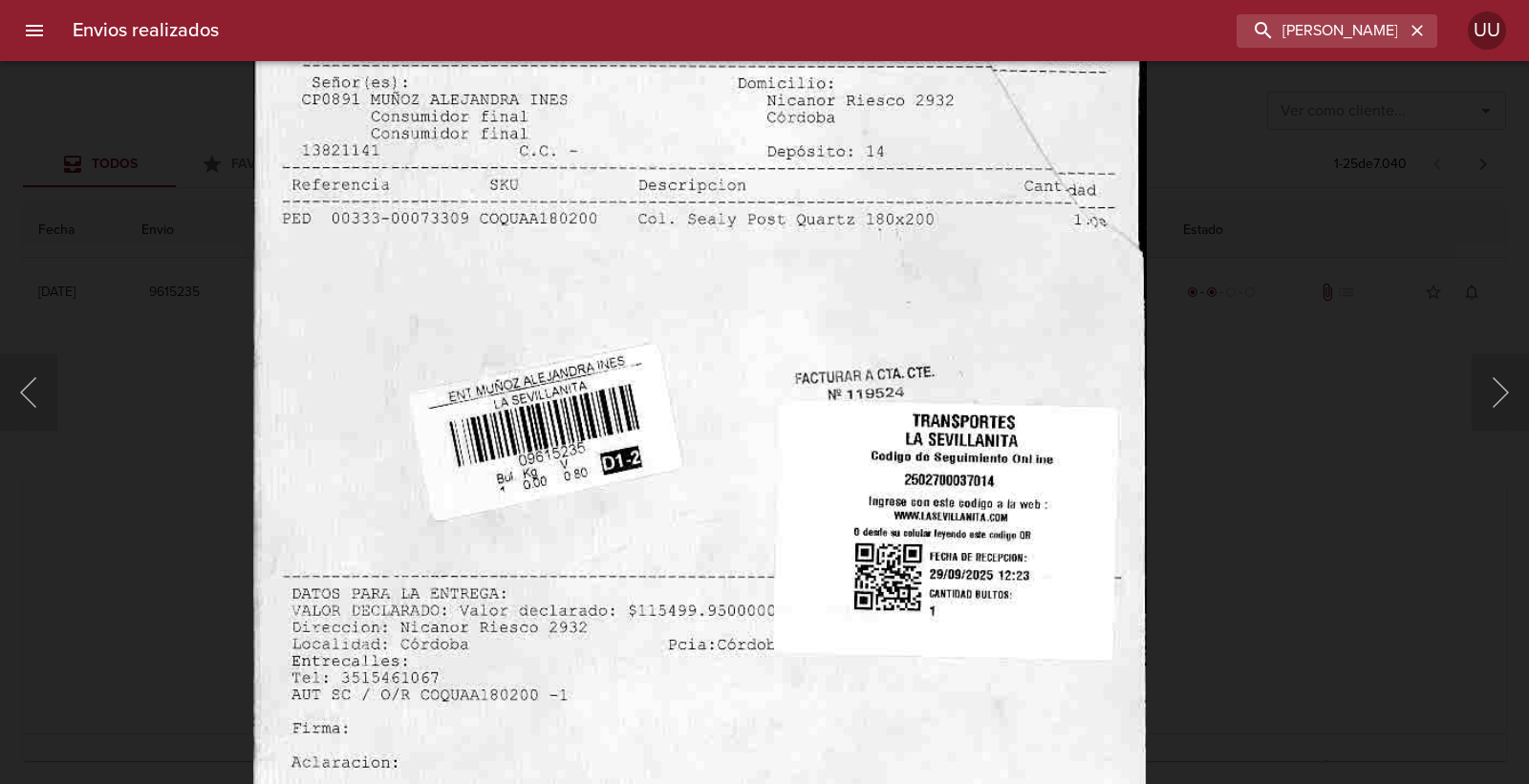
click at [834, 413] on img "Lightbox" at bounding box center [700, 364] width 893 height 1288
